Goal: Task Accomplishment & Management: Manage account settings

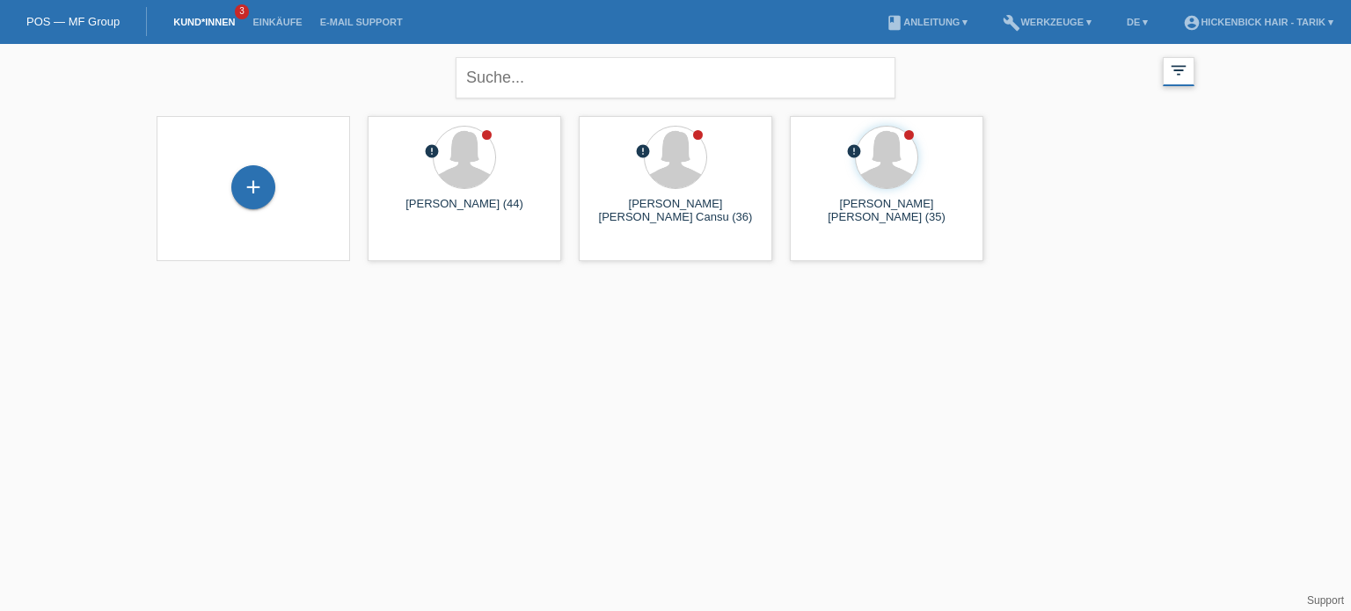
click at [1175, 81] on div "filter_list" at bounding box center [1178, 71] width 32 height 29
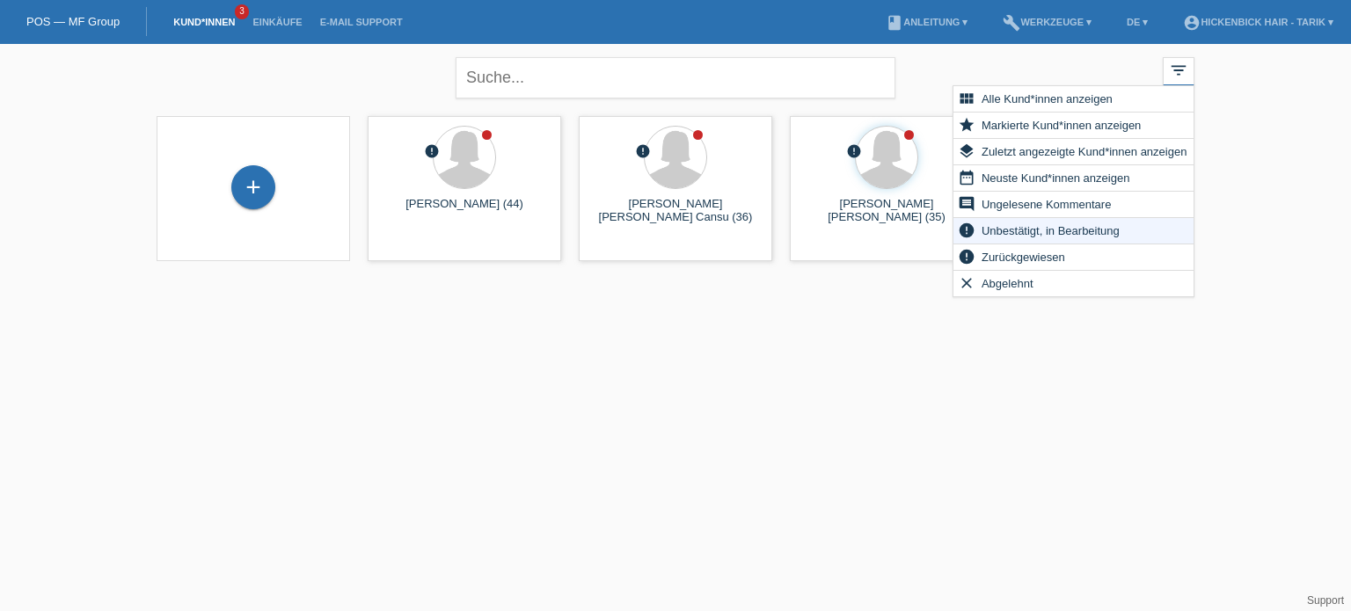
click at [1108, 229] on span "Unbestätigt, in Bearbeitung" at bounding box center [1050, 230] width 143 height 21
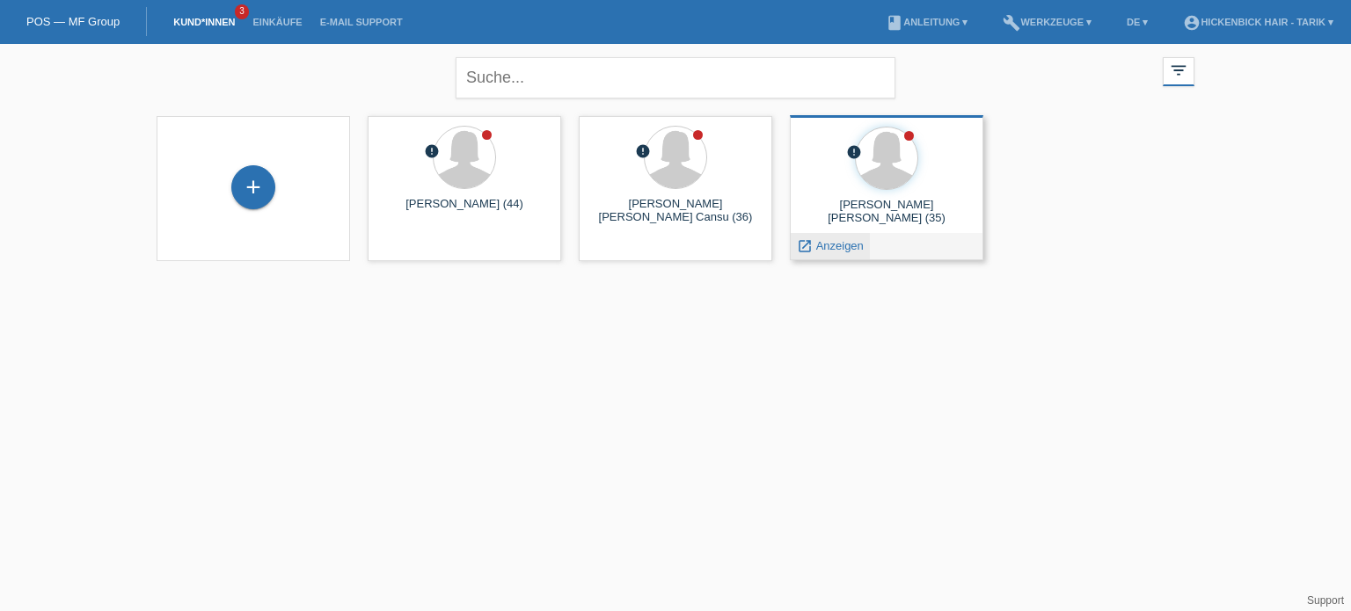
click at [831, 246] on span "Anzeigen" at bounding box center [839, 245] width 47 height 13
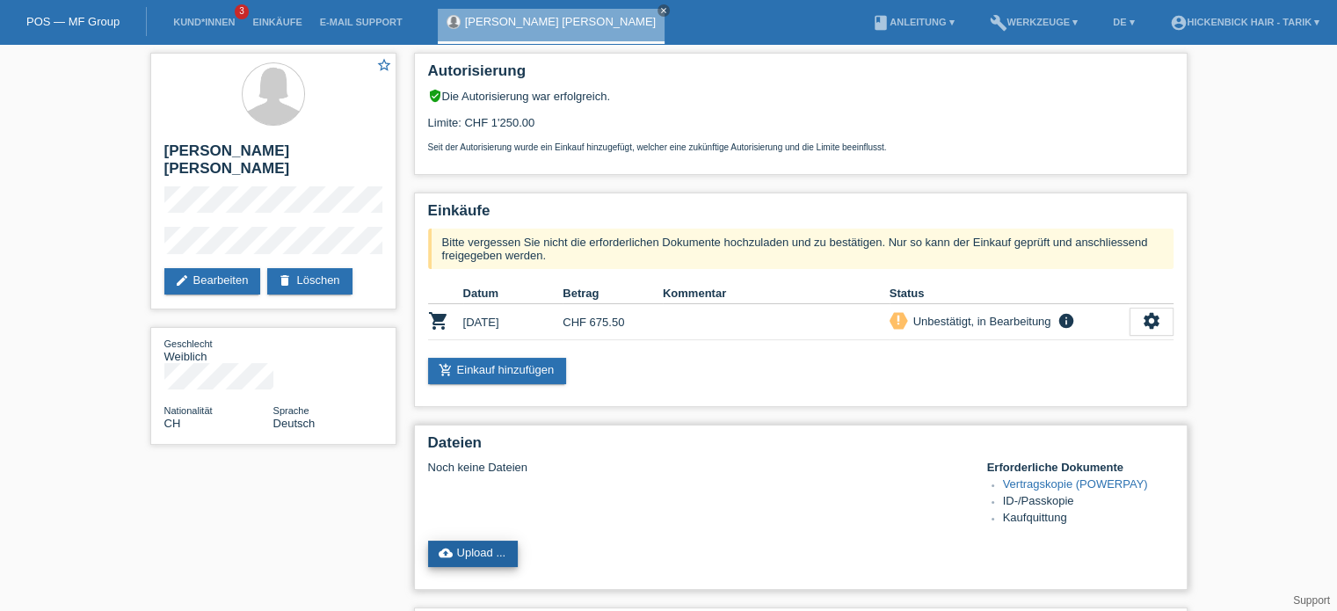
click at [452, 550] on link "cloud_upload Upload ..." at bounding box center [473, 554] width 91 height 26
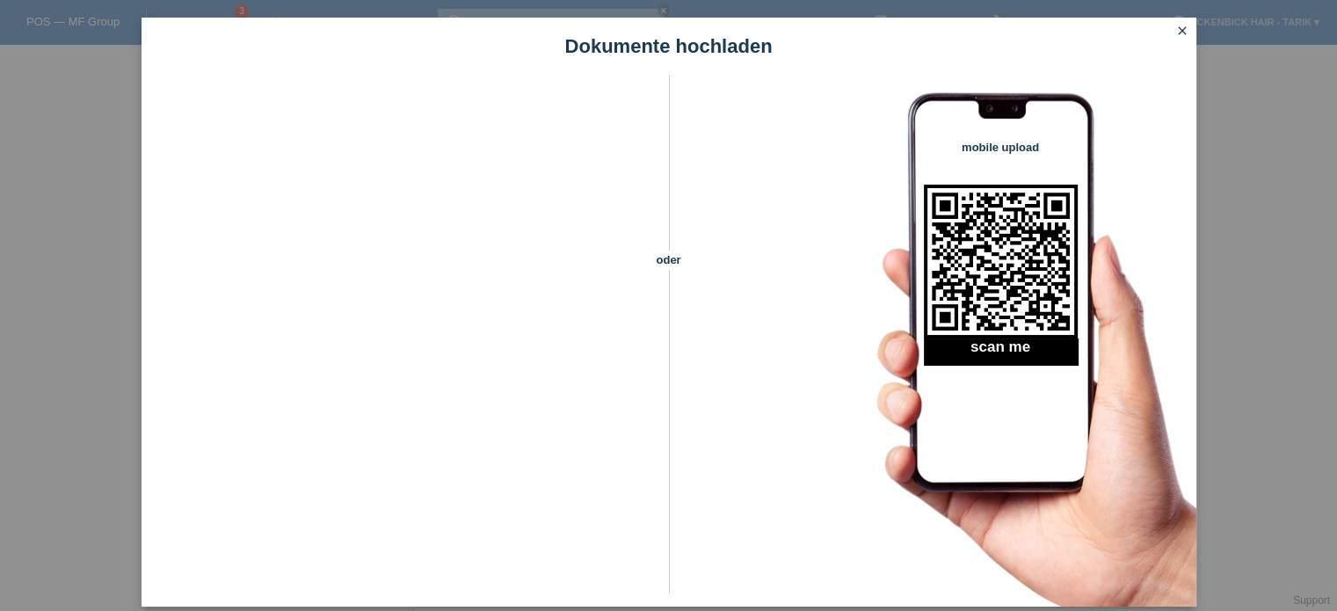
click at [1189, 31] on link "close" at bounding box center [1182, 32] width 23 height 20
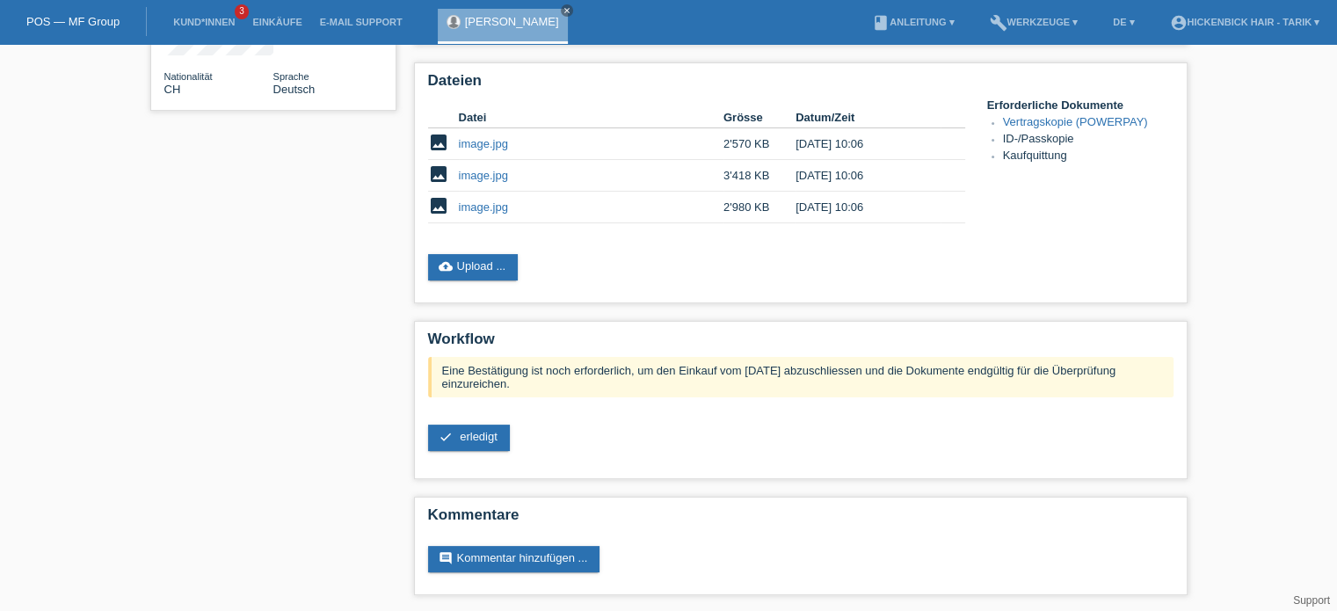
scroll to position [317, 0]
click at [483, 433] on span "erledigt" at bounding box center [479, 435] width 38 height 13
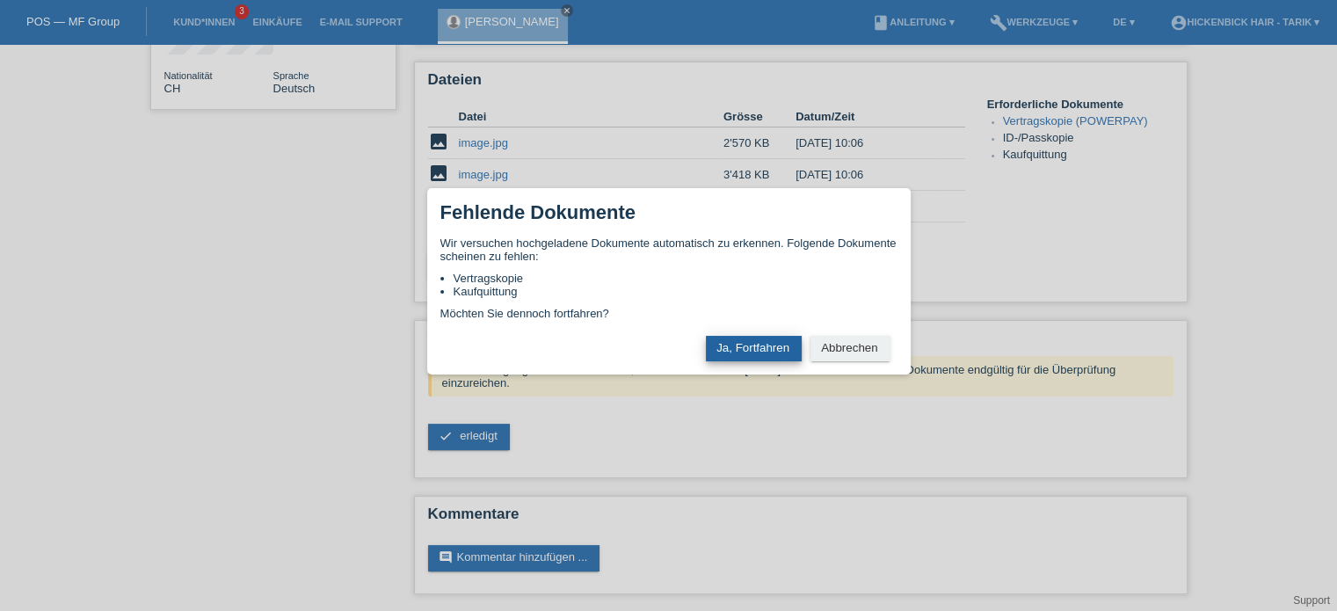
click at [755, 358] on button "Ja, Fortfahren" at bounding box center [754, 348] width 96 height 25
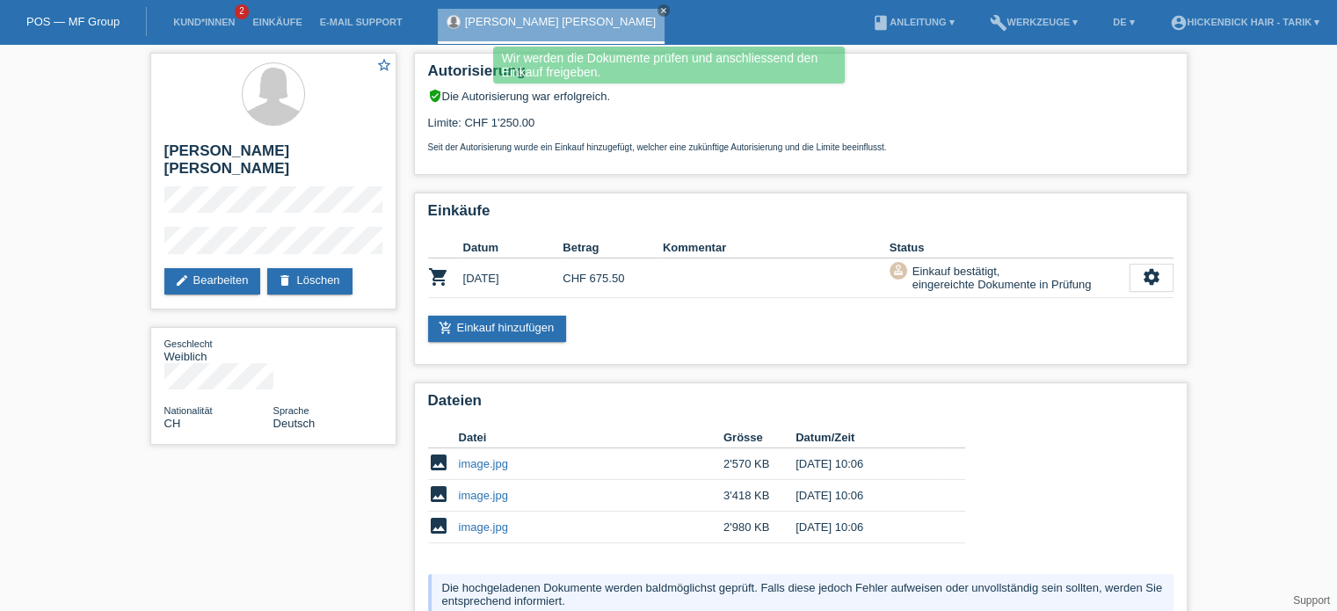
click at [209, 15] on li "Kund*innen 2" at bounding box center [203, 22] width 79 height 45
click at [201, 20] on link "Kund*innen" at bounding box center [203, 22] width 79 height 11
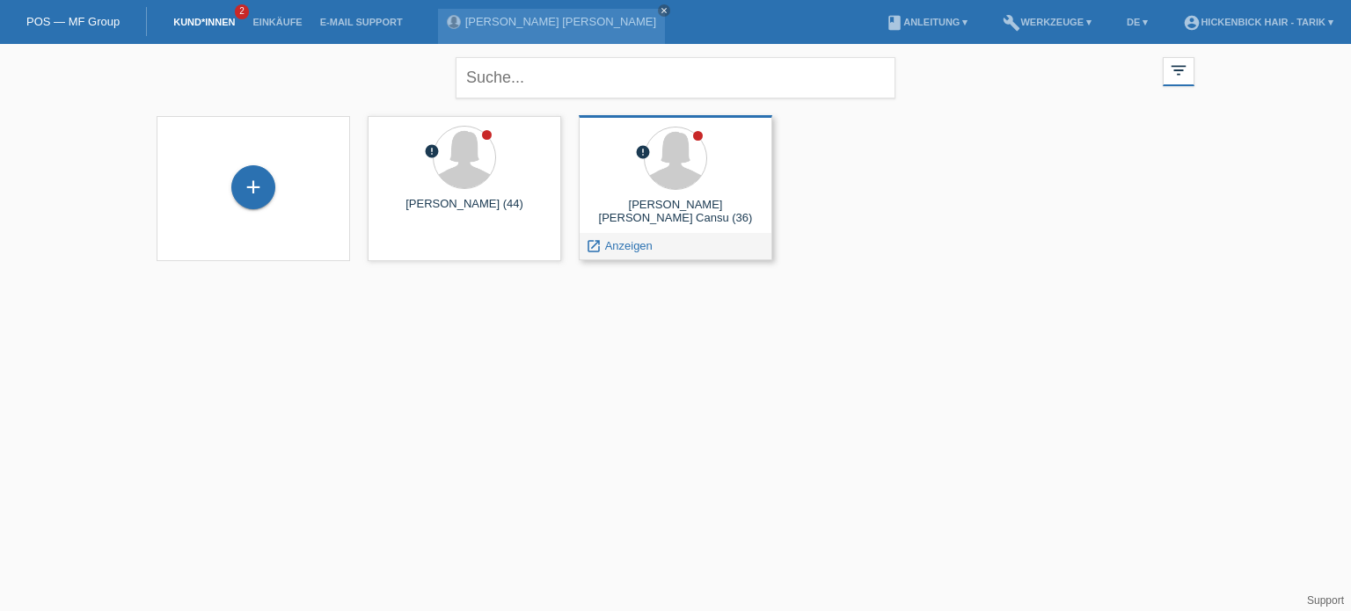
click at [623, 245] on span "Anzeigen" at bounding box center [628, 245] width 47 height 13
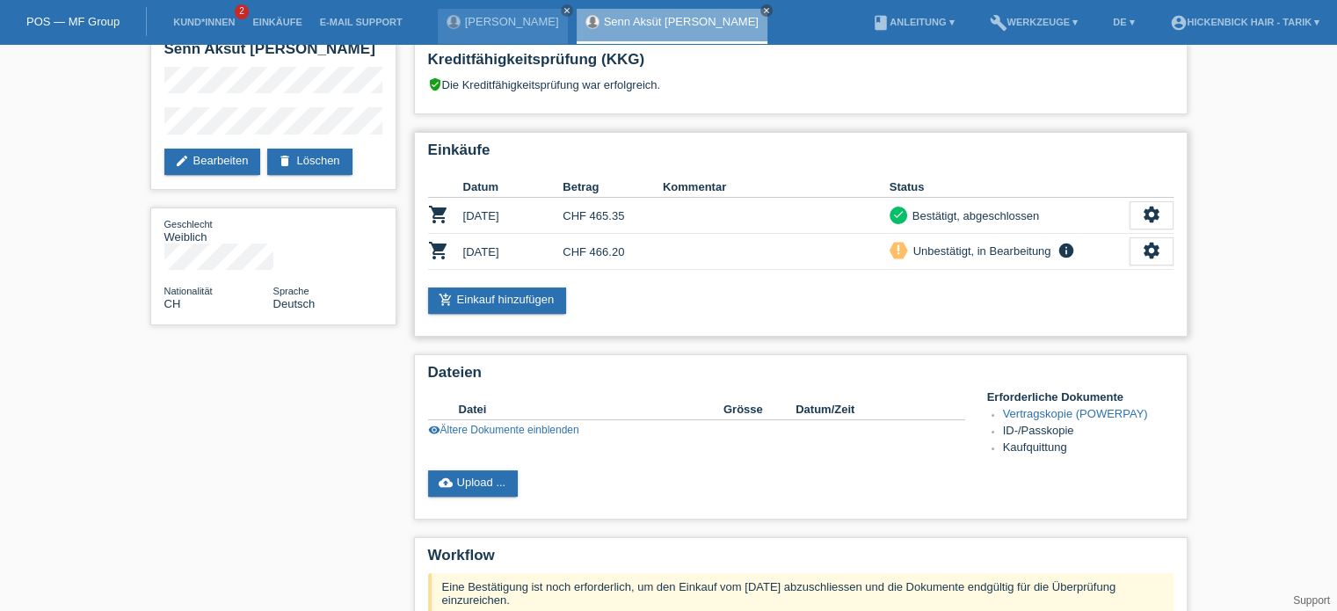
scroll to position [176, 0]
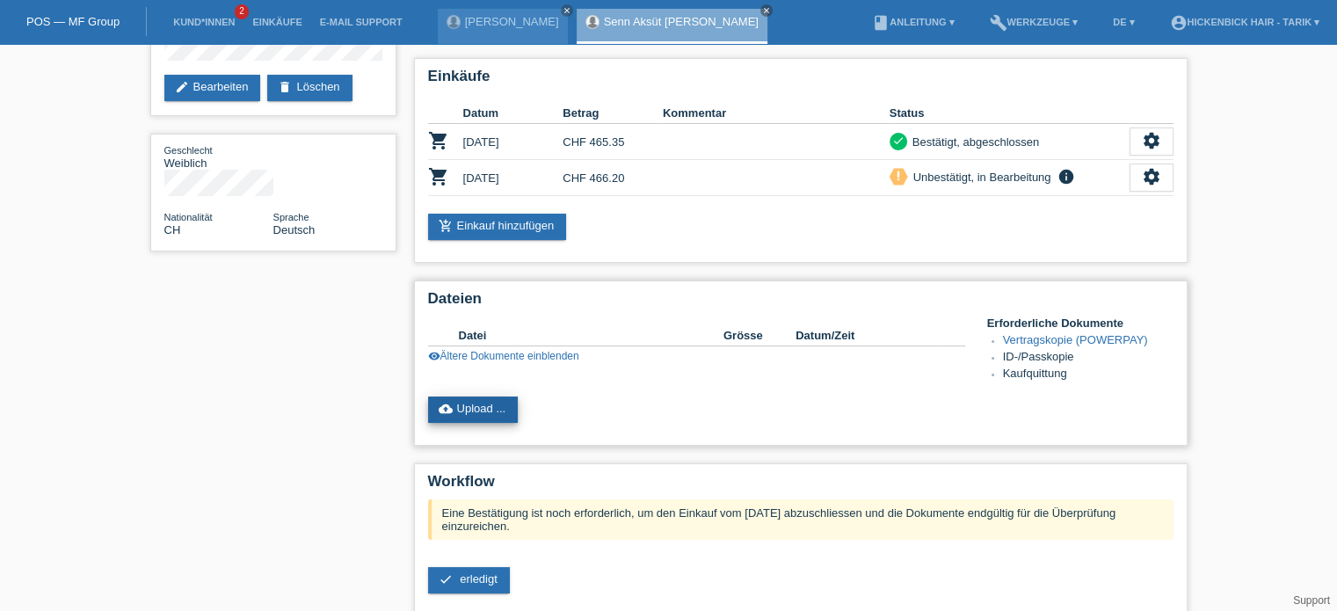
click at [470, 409] on link "cloud_upload Upload ..." at bounding box center [473, 410] width 91 height 26
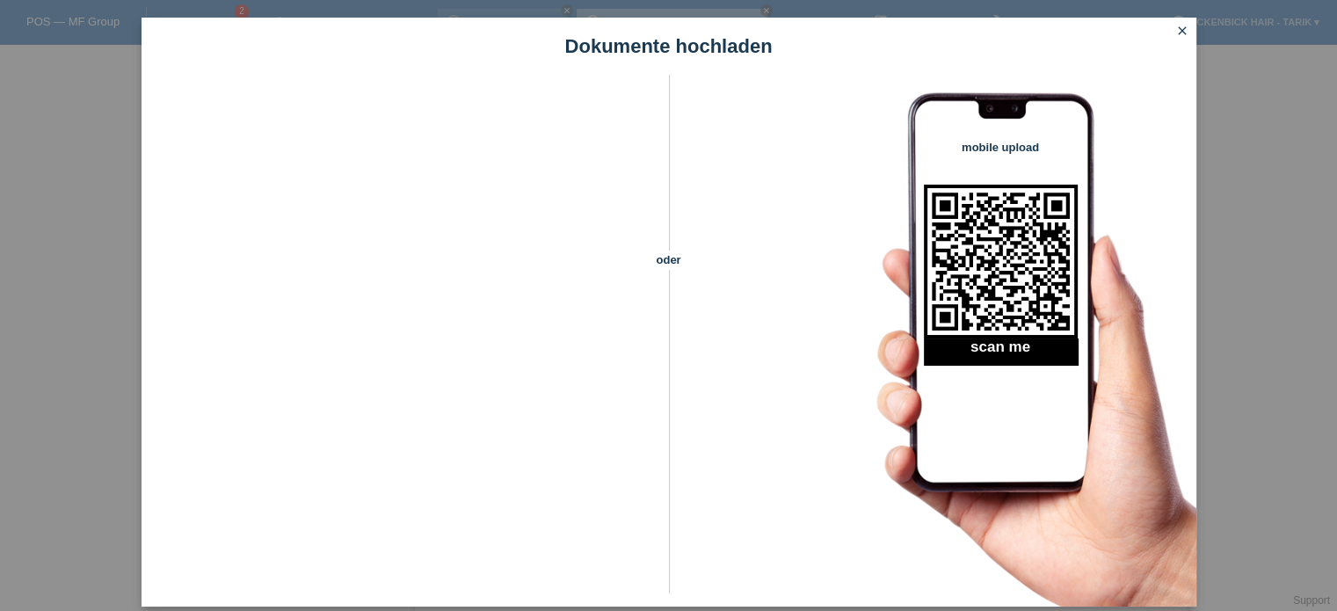
click at [1177, 34] on icon "close" at bounding box center [1183, 31] width 14 height 14
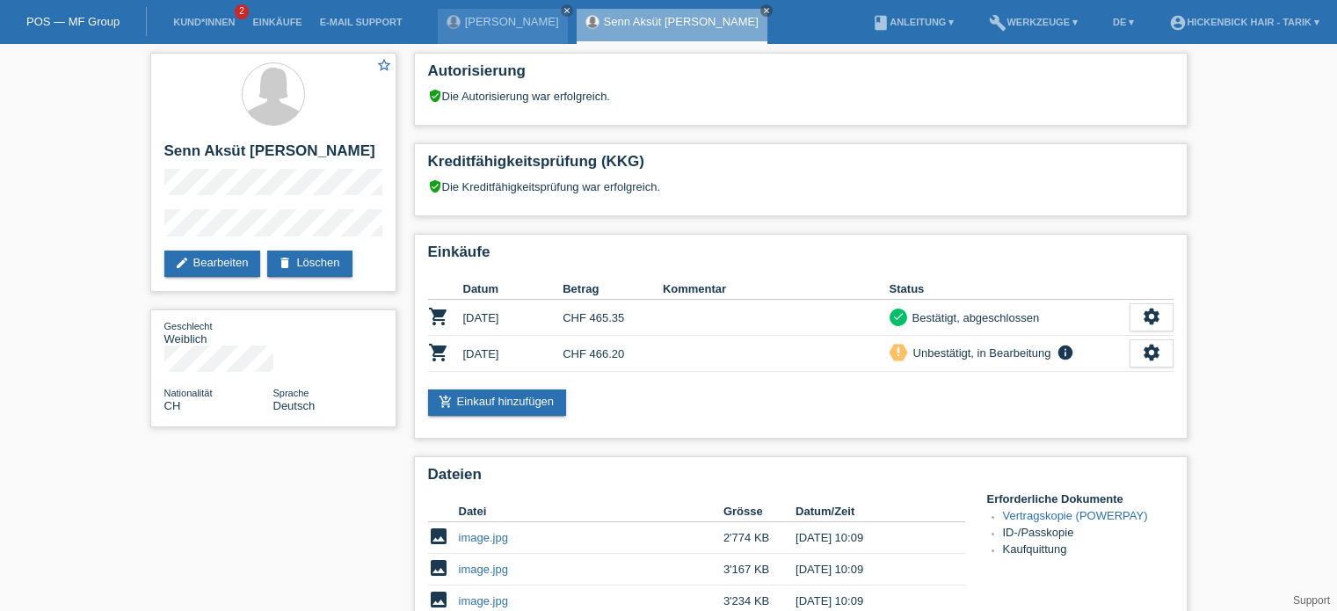
scroll to position [352, 0]
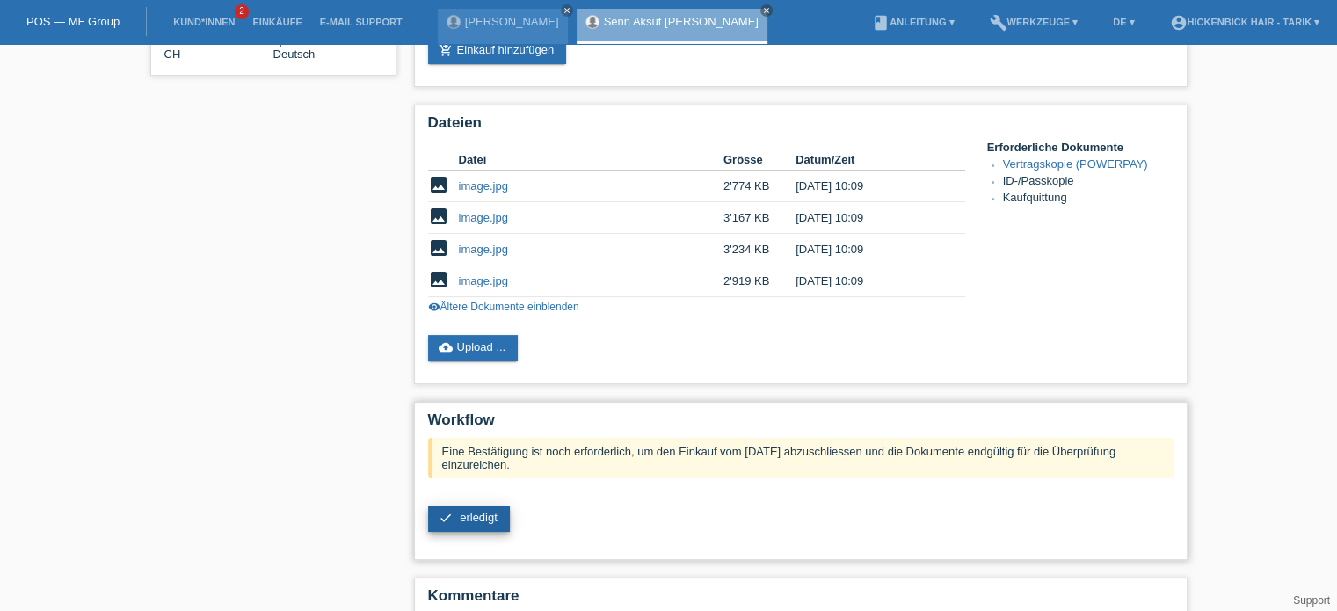
click at [453, 516] on link "check erledigt" at bounding box center [469, 519] width 82 height 26
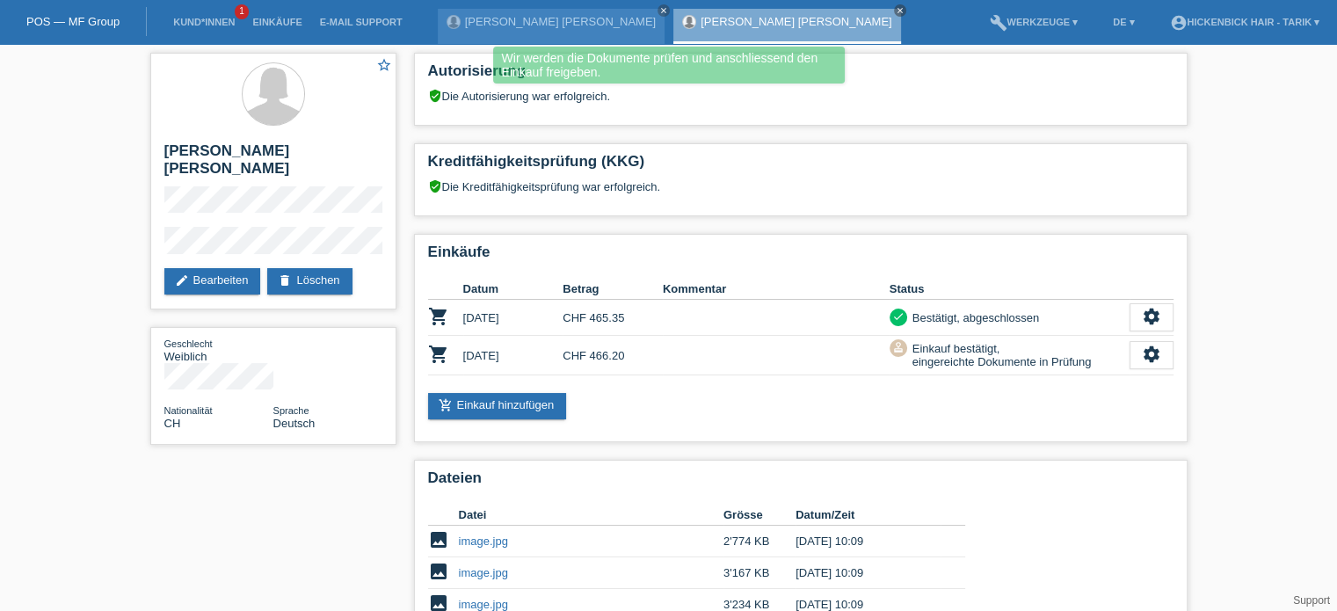
click at [214, 14] on li "Kund*innen 1" at bounding box center [203, 22] width 79 height 45
